Goal: Manage account settings

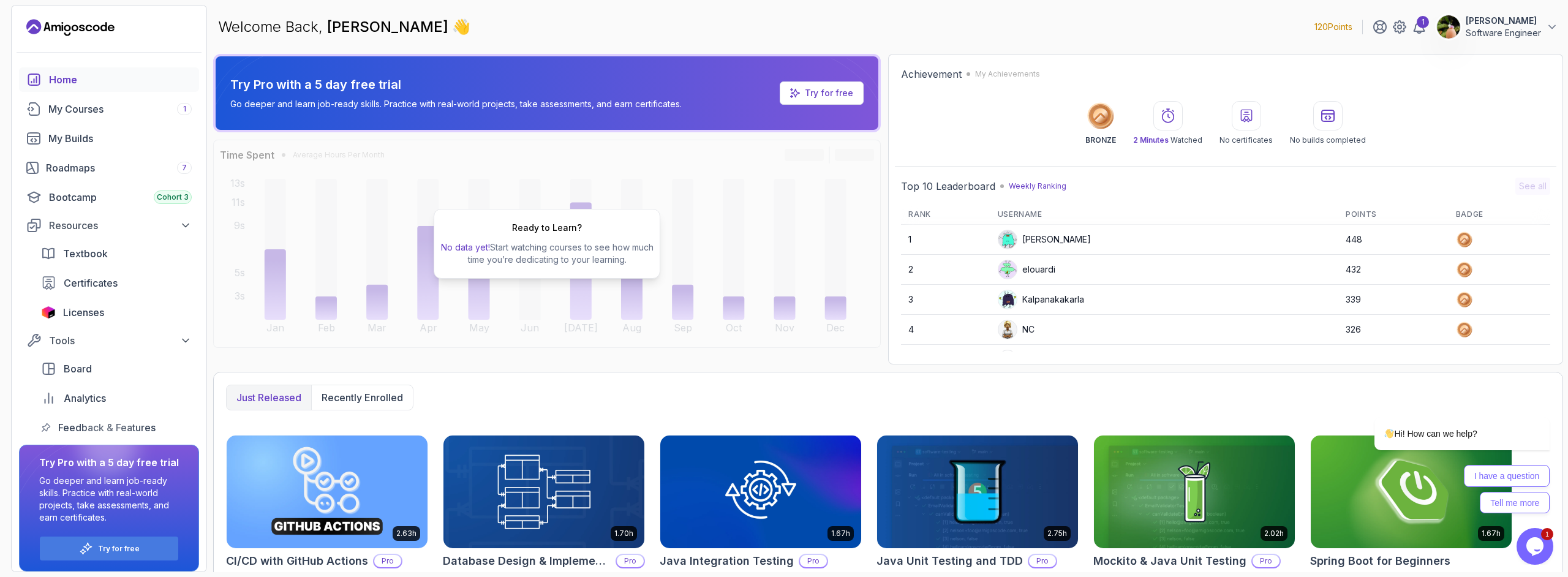
click at [1470, 31] on p "Software Engineer" at bounding box center [1503, 33] width 75 height 12
click at [1479, 60] on p "View Profile" at bounding box center [1471, 60] width 55 height 15
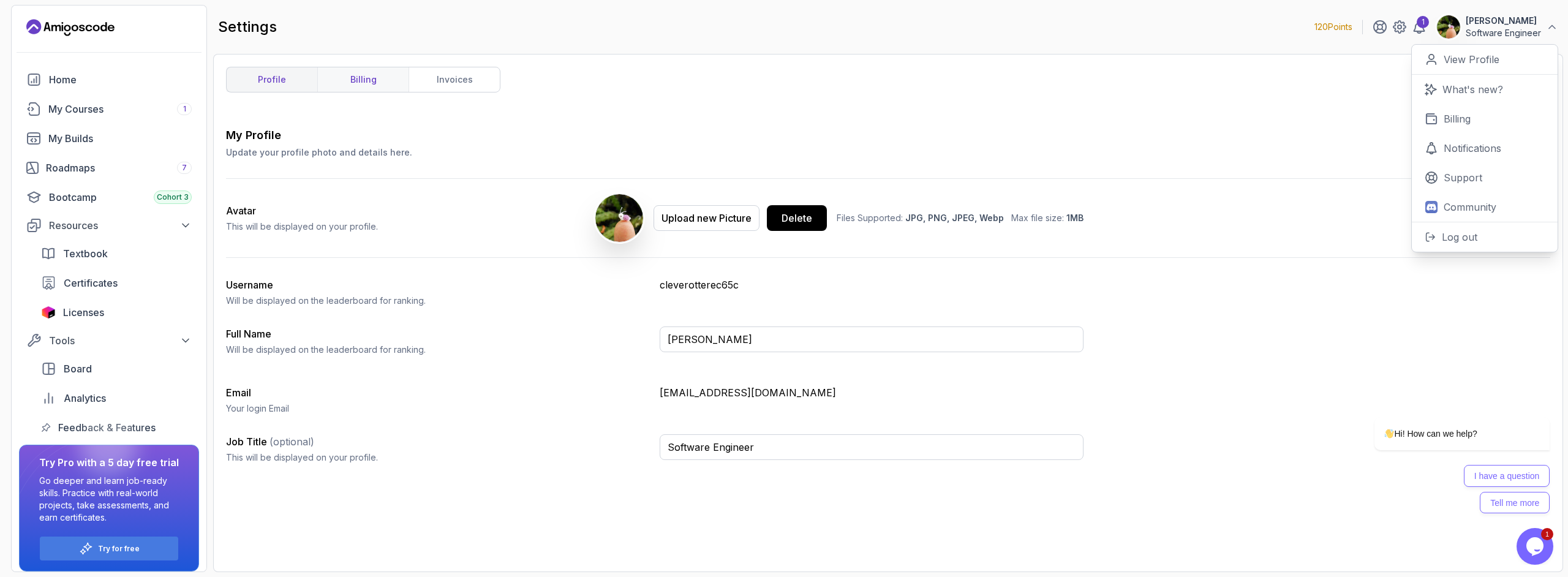
click at [363, 84] on link "billing" at bounding box center [363, 79] width 91 height 25
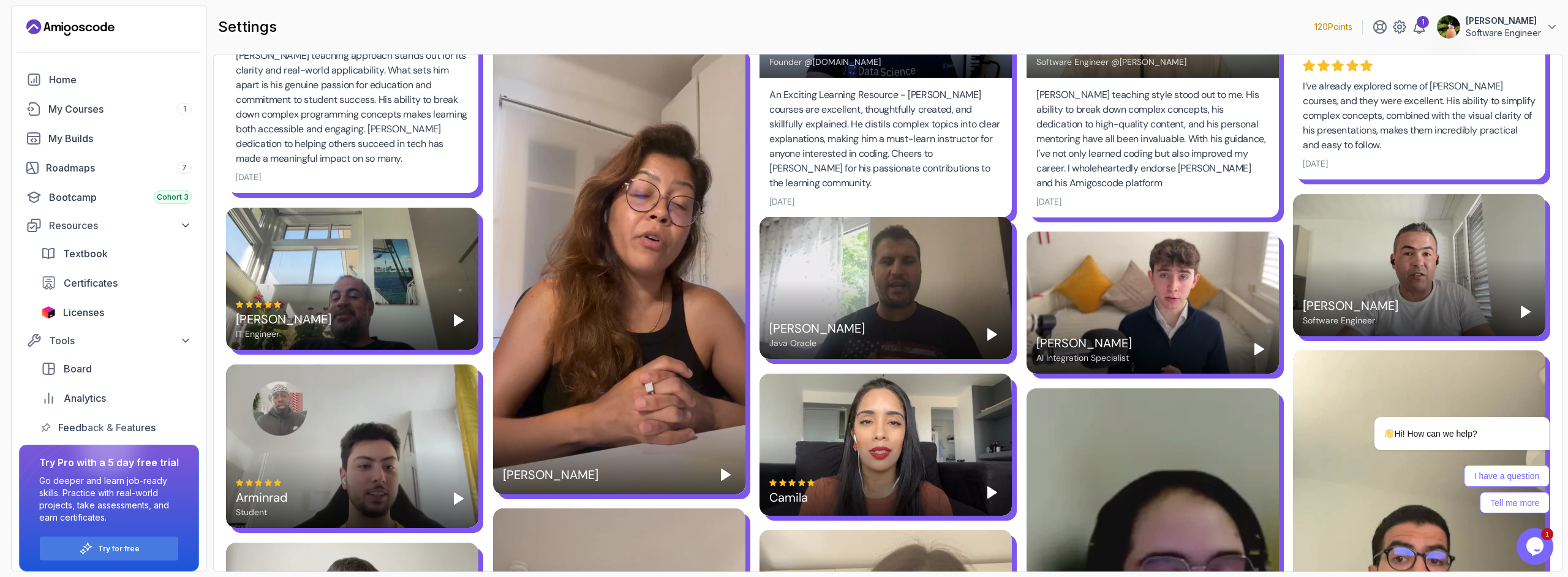
scroll to position [979, 0]
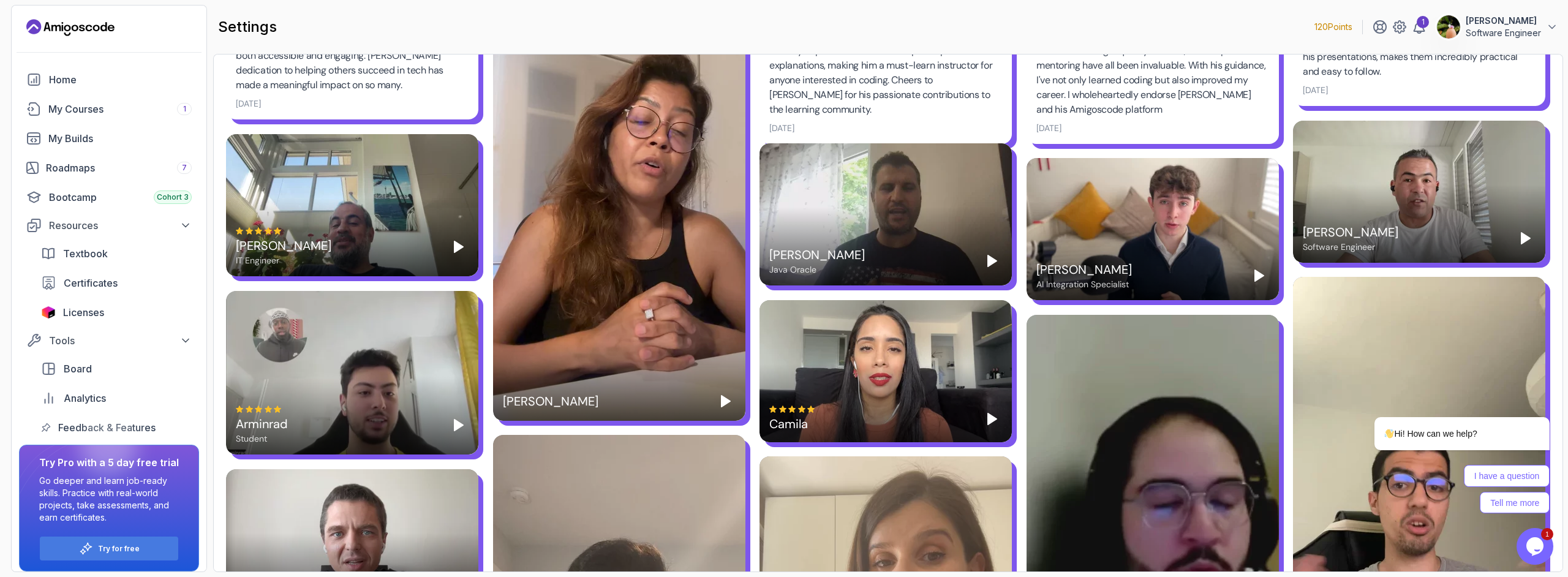
click at [615, 169] on div "[PERSON_NAME]" at bounding box center [619, 196] width 253 height 448
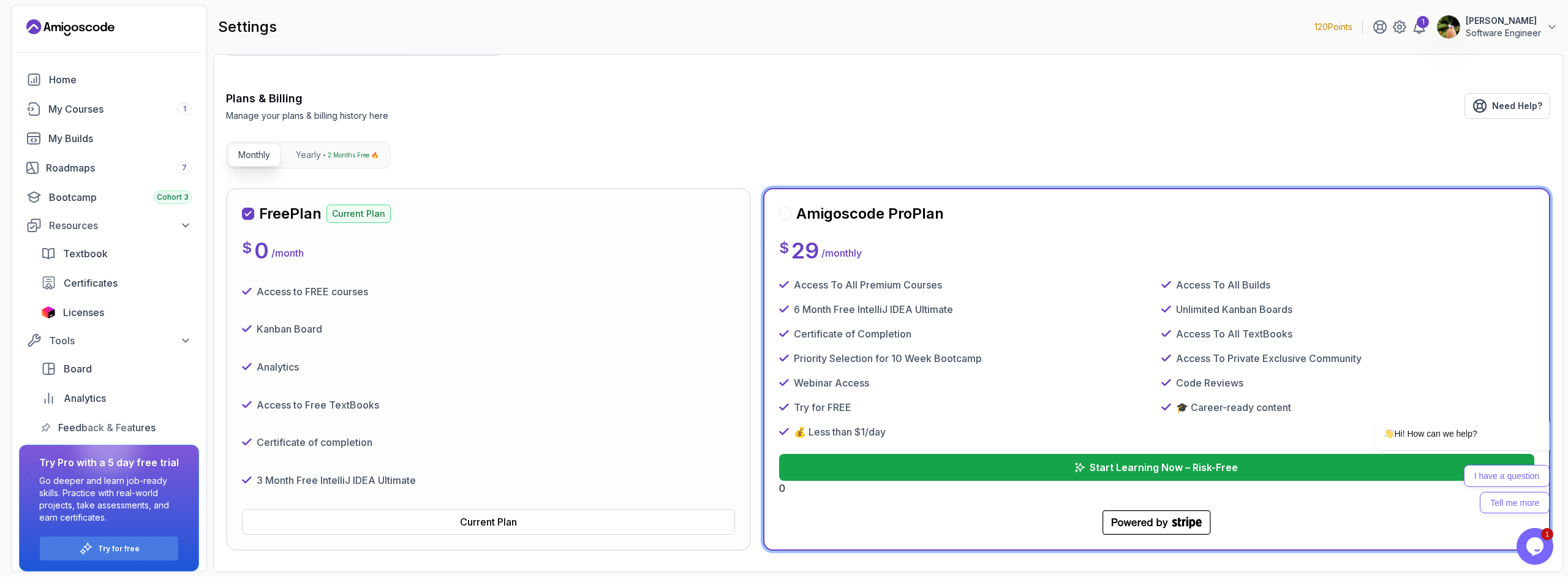
scroll to position [0, 0]
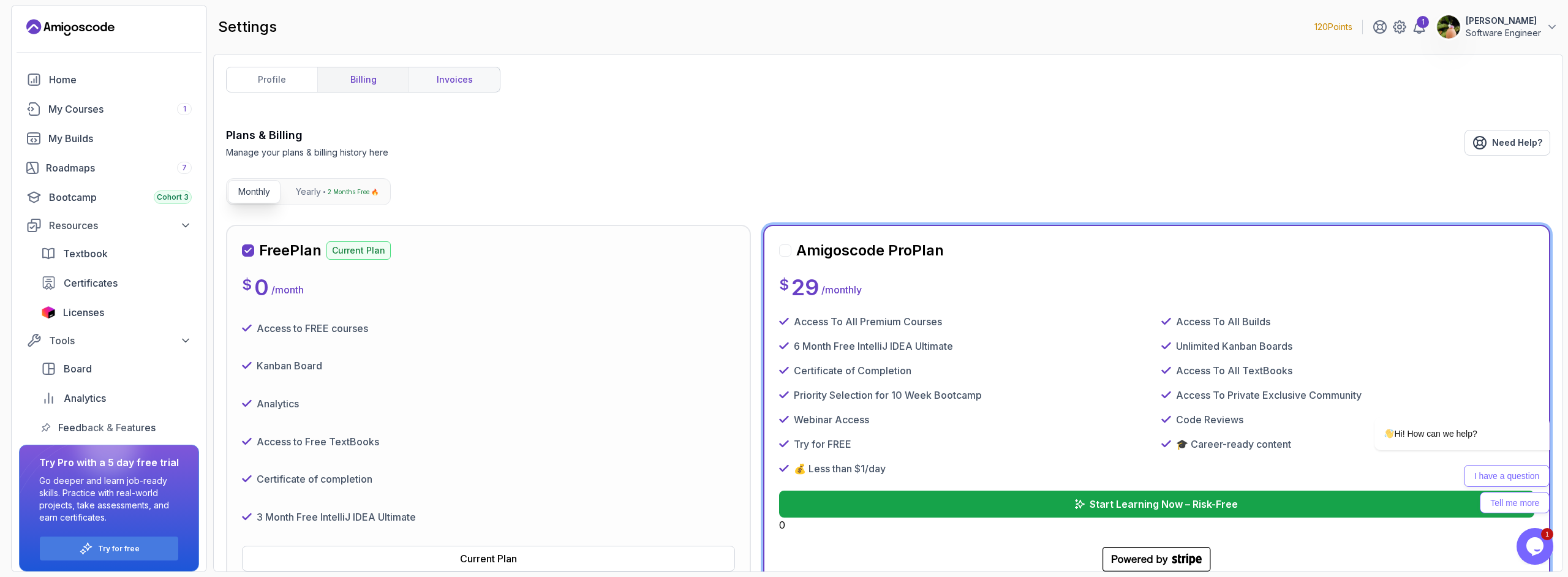
click at [471, 84] on link "invoices" at bounding box center [454, 79] width 91 height 25
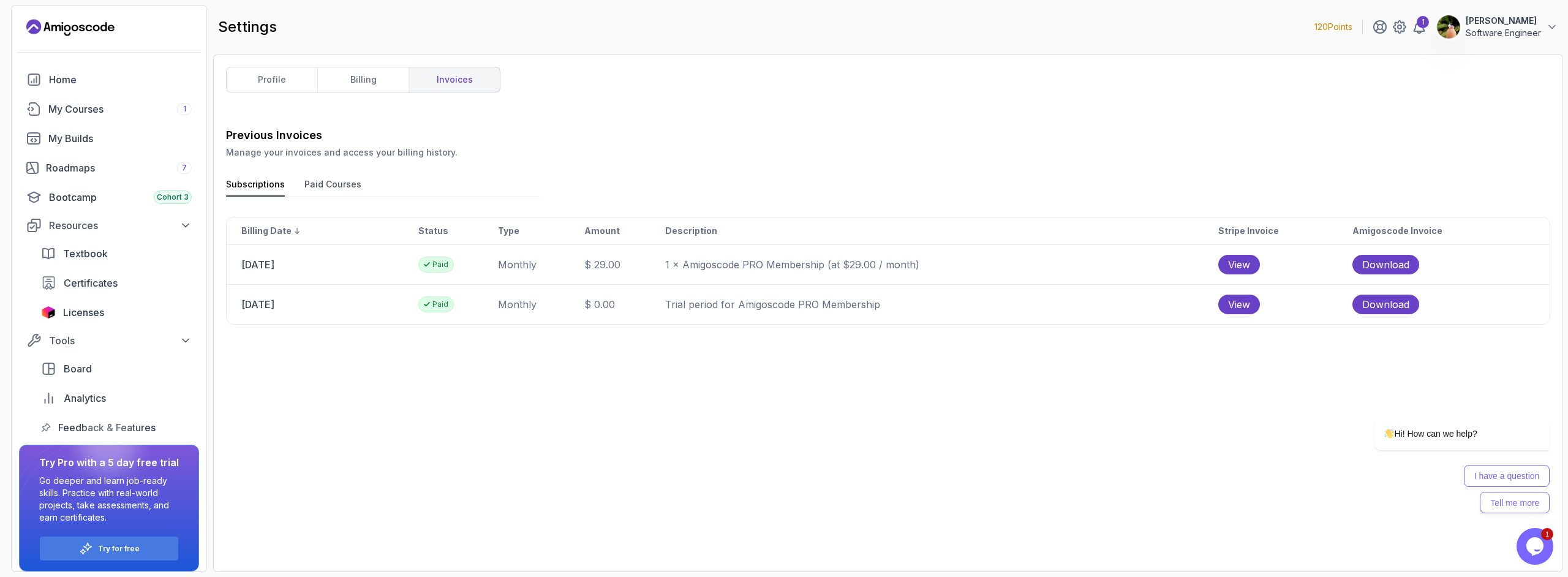
click at [340, 182] on button "Paid Courses" at bounding box center [332, 187] width 57 height 18
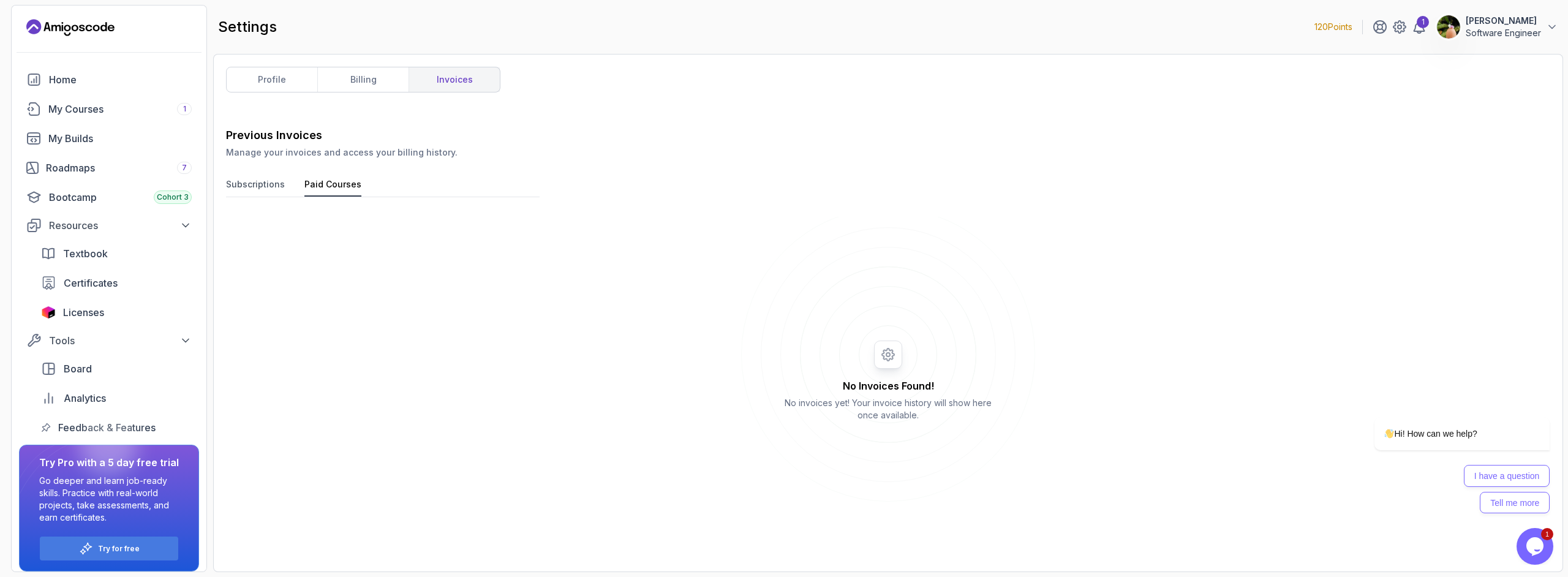
click at [271, 184] on button "Subscriptions" at bounding box center [255, 187] width 59 height 18
